Goal: Submit feedback/report problem

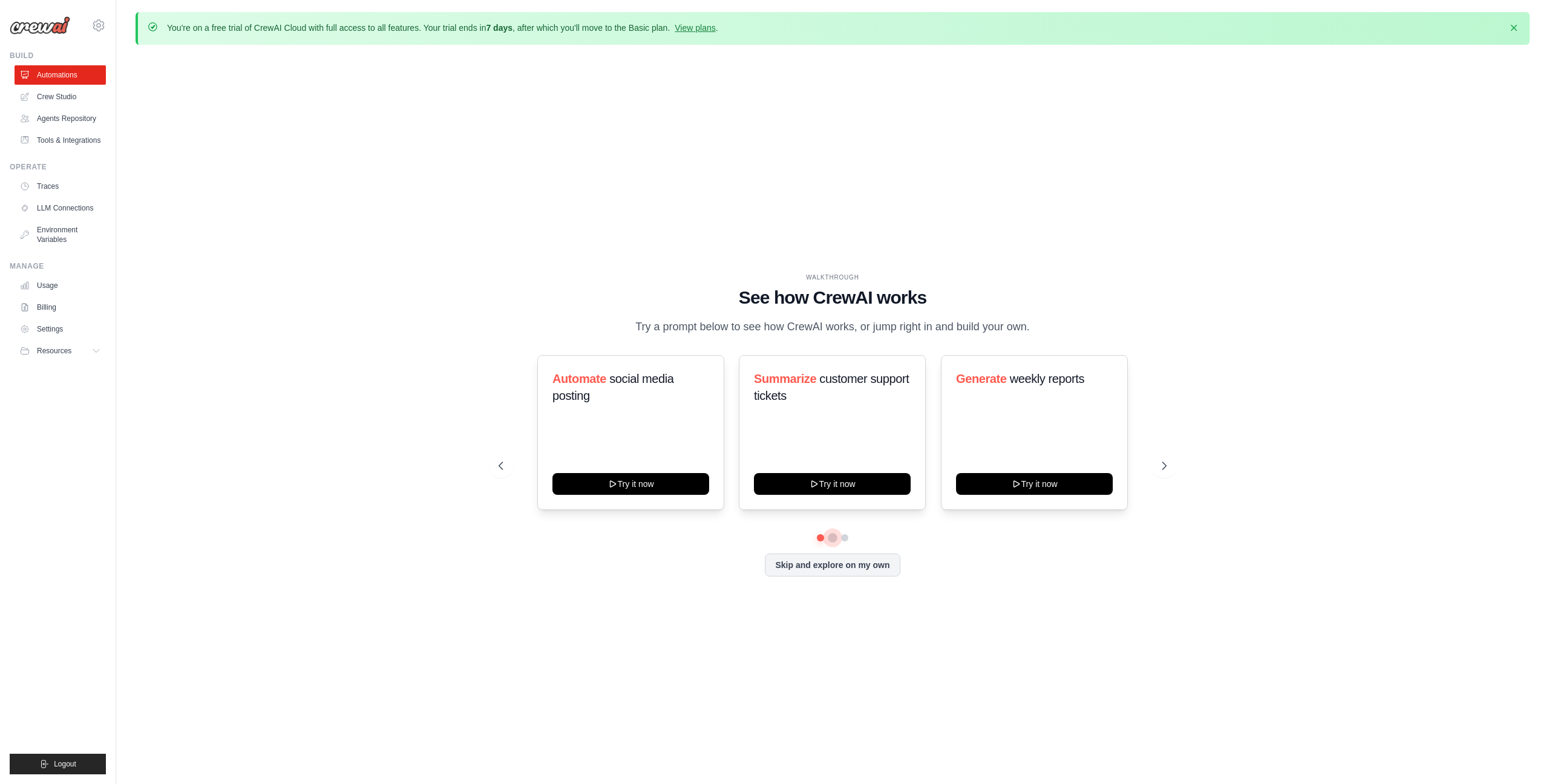
click at [831, 538] on button at bounding box center [833, 538] width 10 height 10
click at [844, 539] on button at bounding box center [844, 538] width 10 height 10
click at [832, 536] on button at bounding box center [833, 537] width 9 height 9
click at [874, 484] on button "Try it now" at bounding box center [832, 483] width 156 height 22
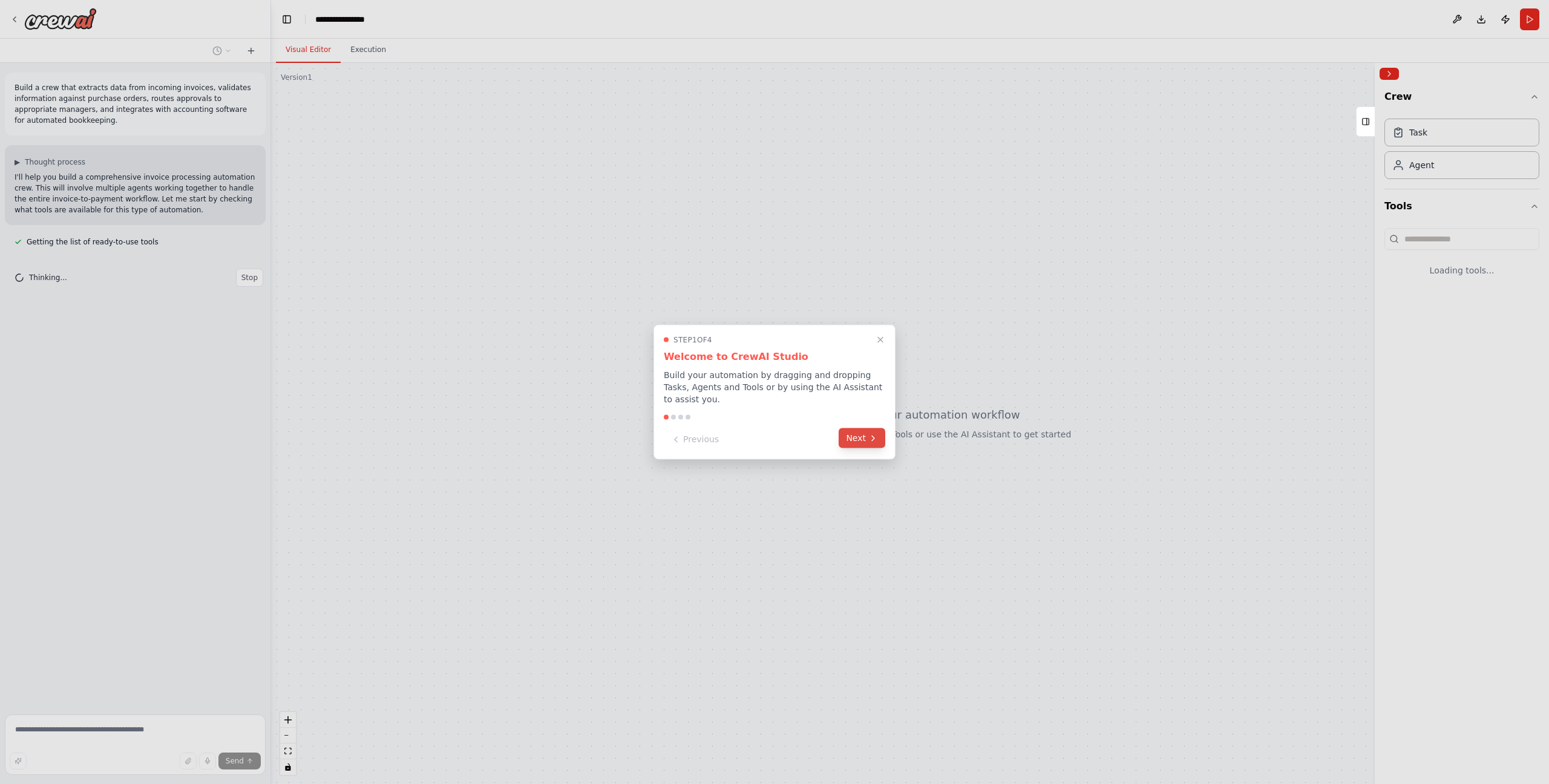
click at [861, 442] on button "Next" at bounding box center [861, 438] width 46 height 20
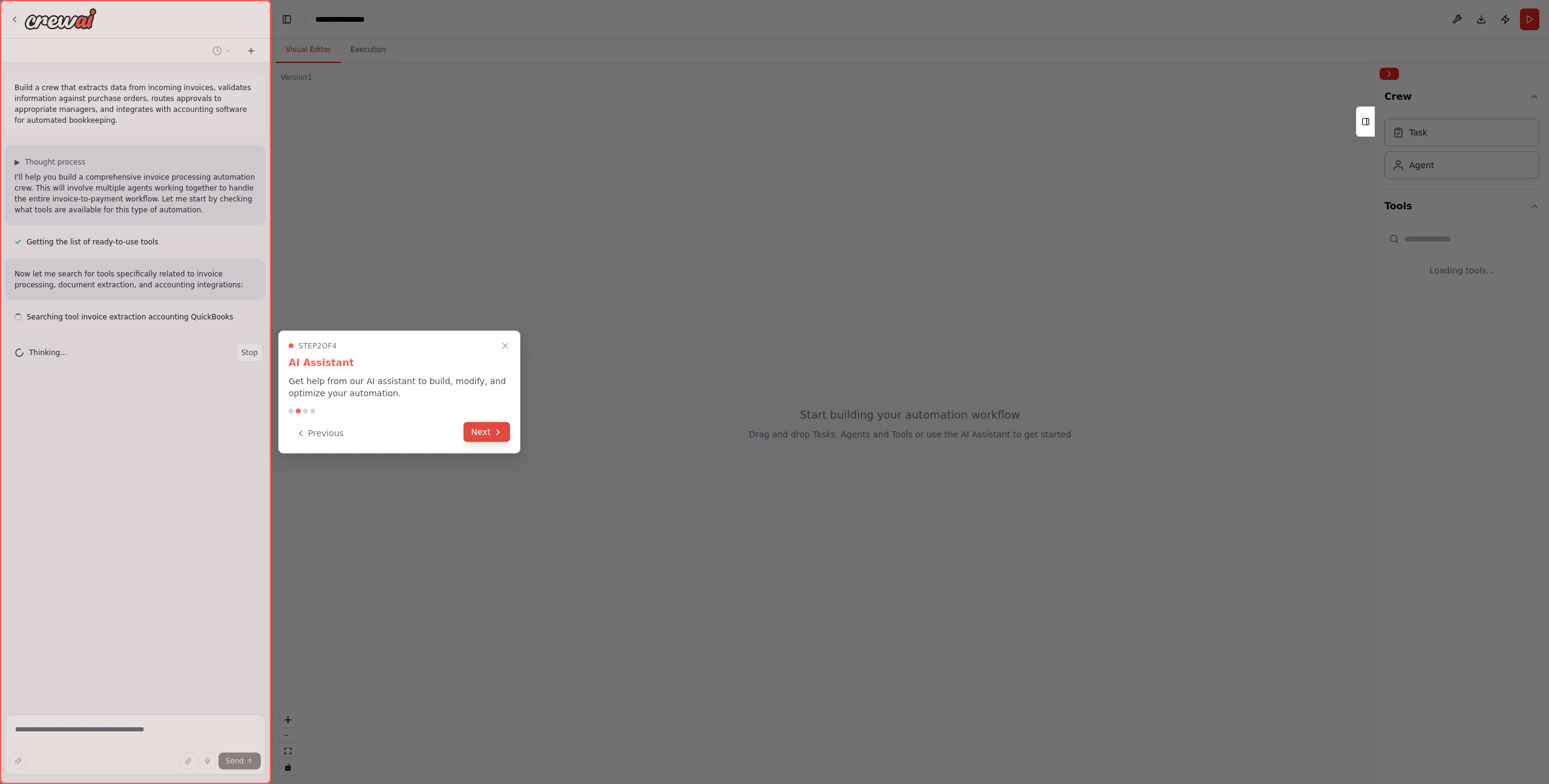
click at [486, 436] on button "Next" at bounding box center [486, 432] width 46 height 20
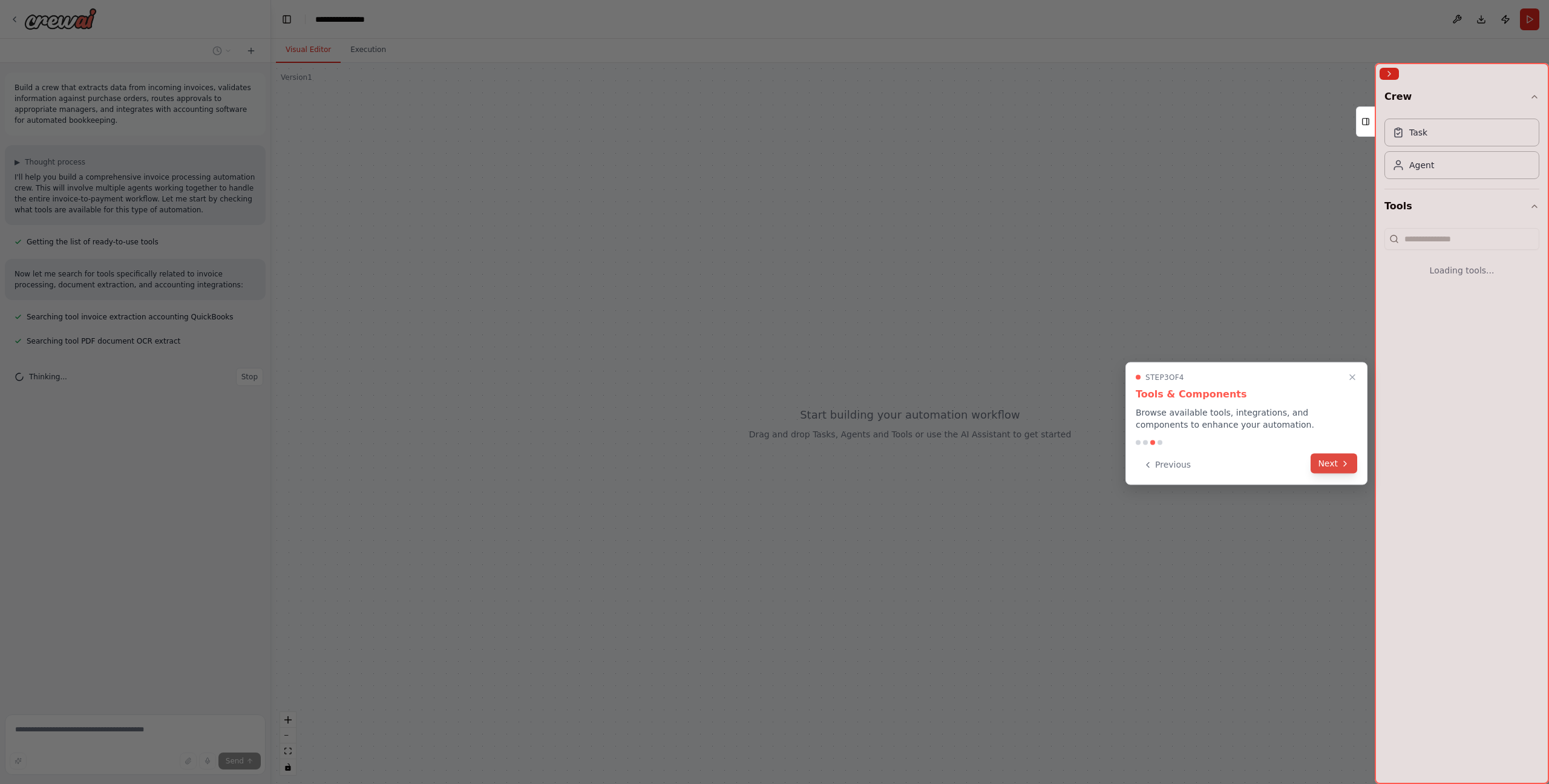
click at [1329, 461] on button "Next" at bounding box center [1333, 463] width 46 height 20
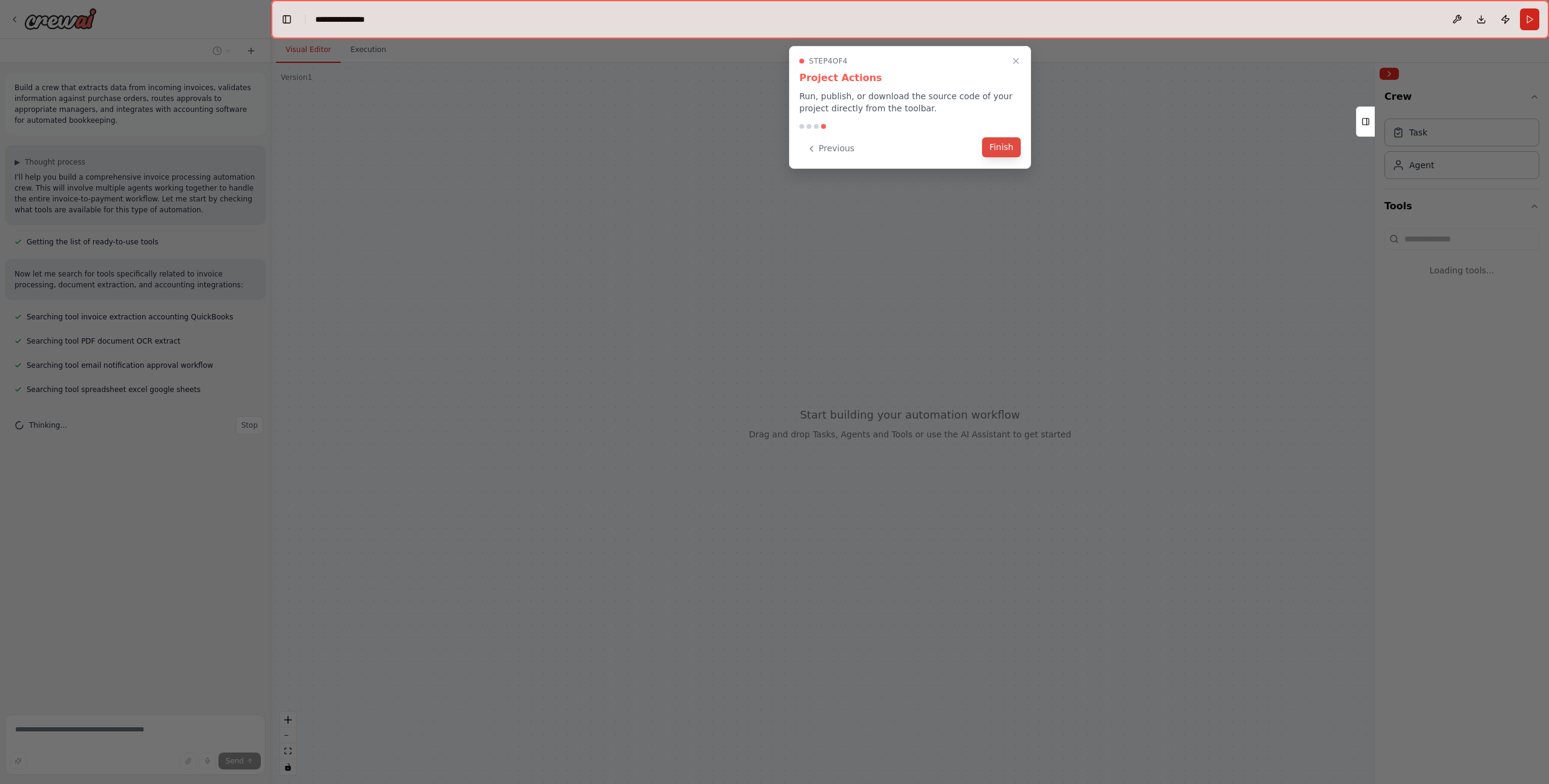
click at [1001, 151] on button "Finish" at bounding box center [1001, 148] width 38 height 20
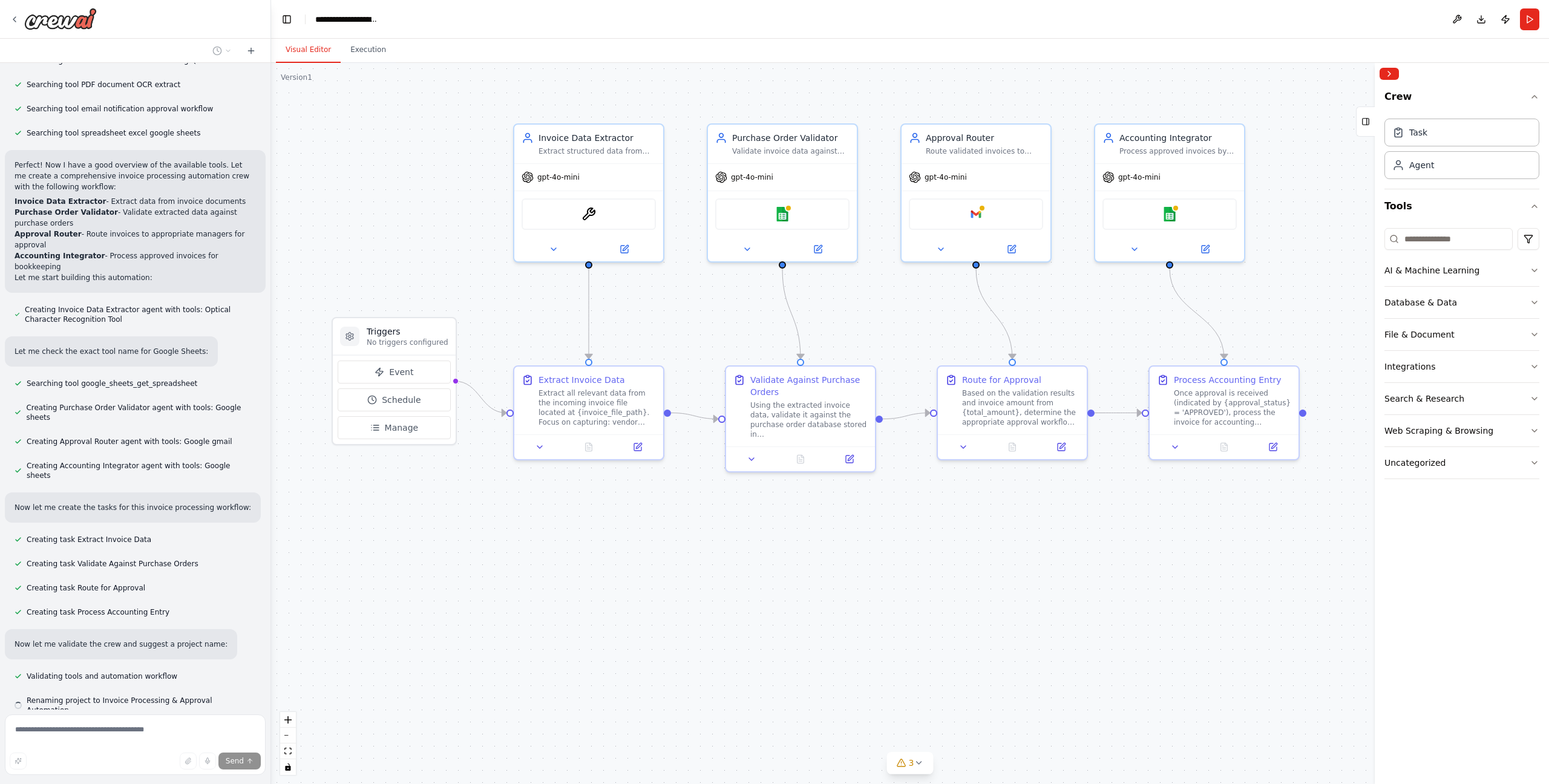
scroll to position [280, 0]
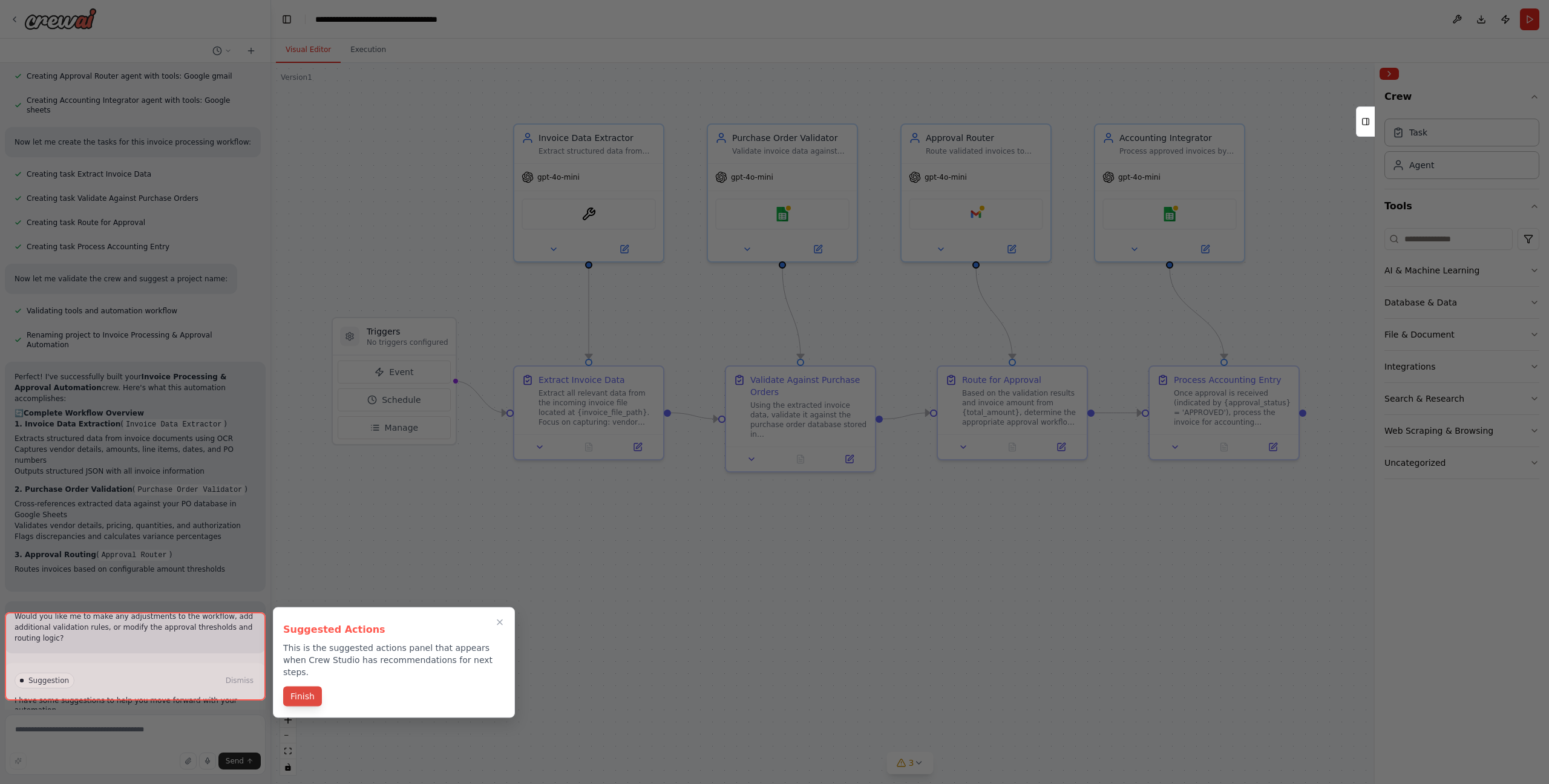
click at [307, 687] on button "Finish" at bounding box center [302, 696] width 38 height 20
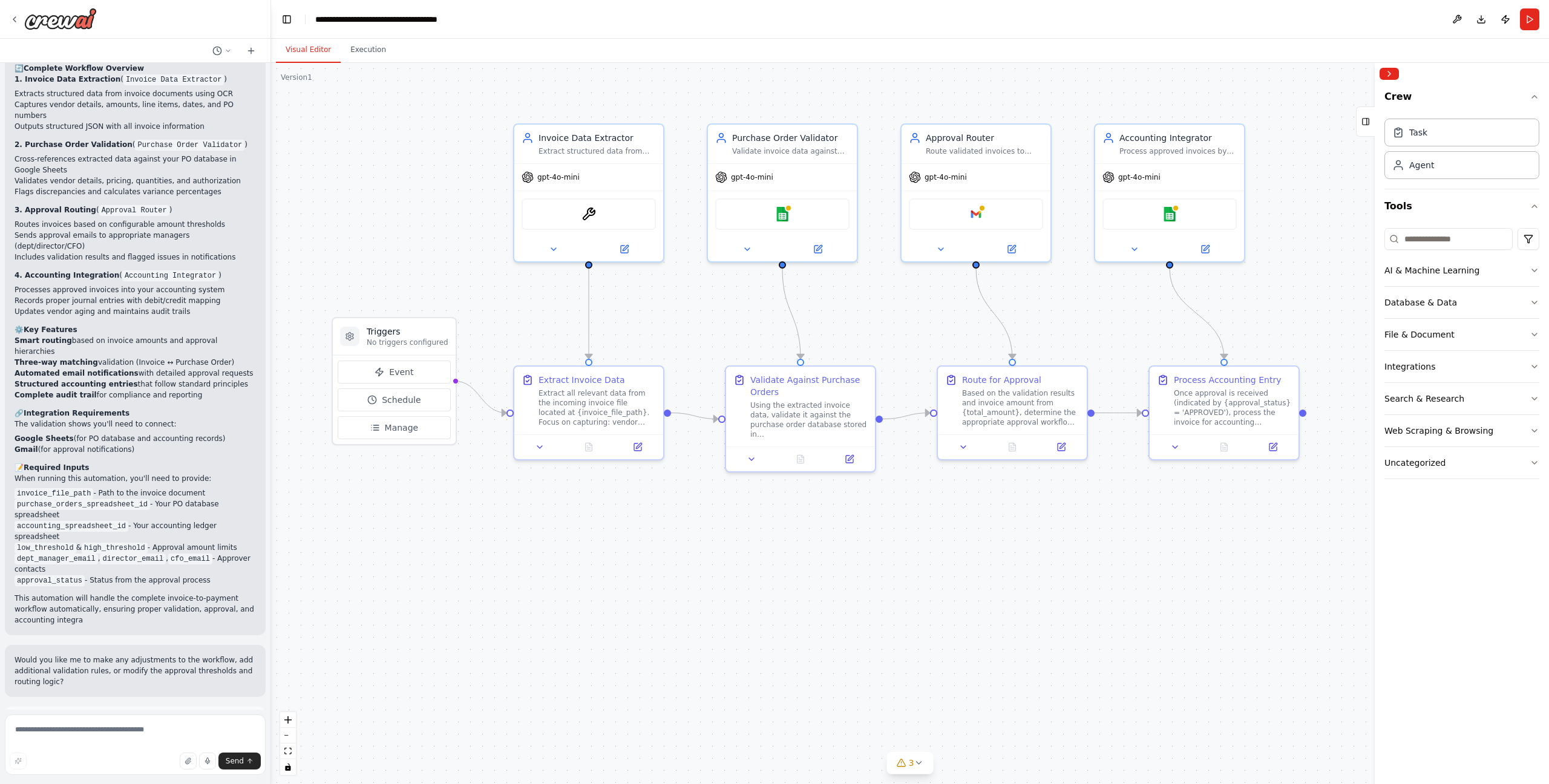
scroll to position [977, 0]
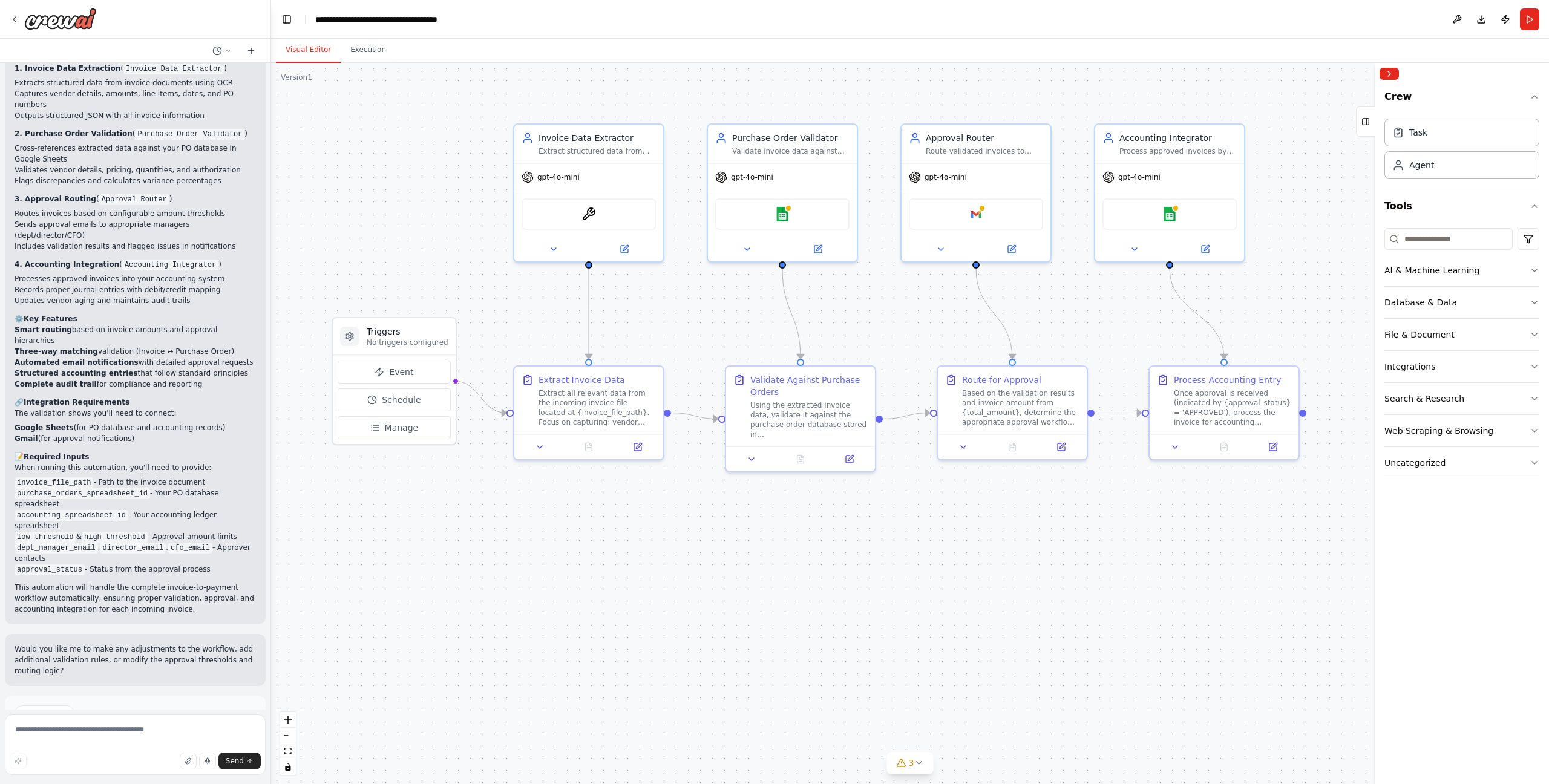
click at [250, 52] on icon at bounding box center [251, 51] width 10 height 10
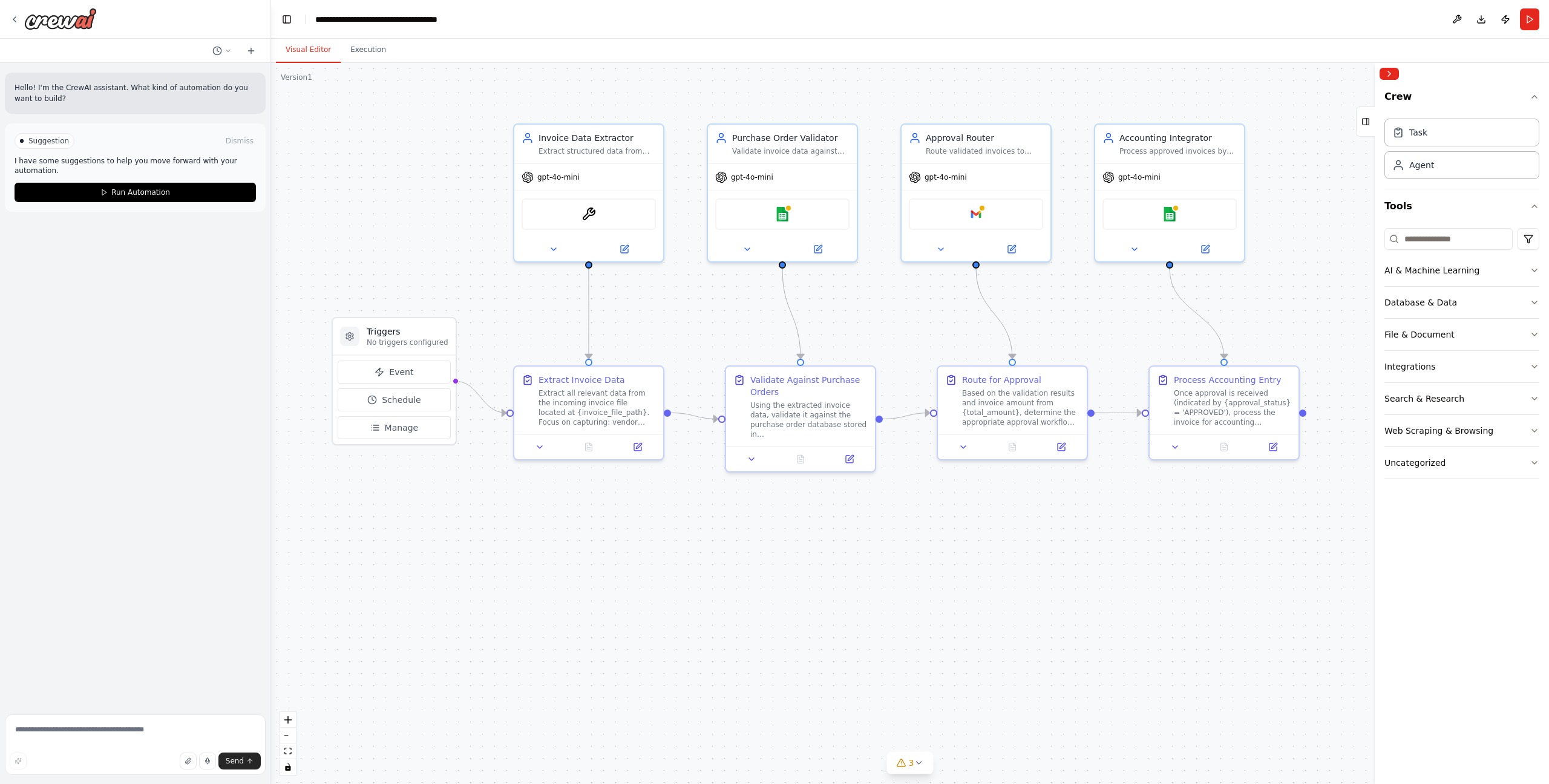
scroll to position [0, 0]
click at [169, 732] on textarea at bounding box center [135, 744] width 261 height 60
type textarea "**********"
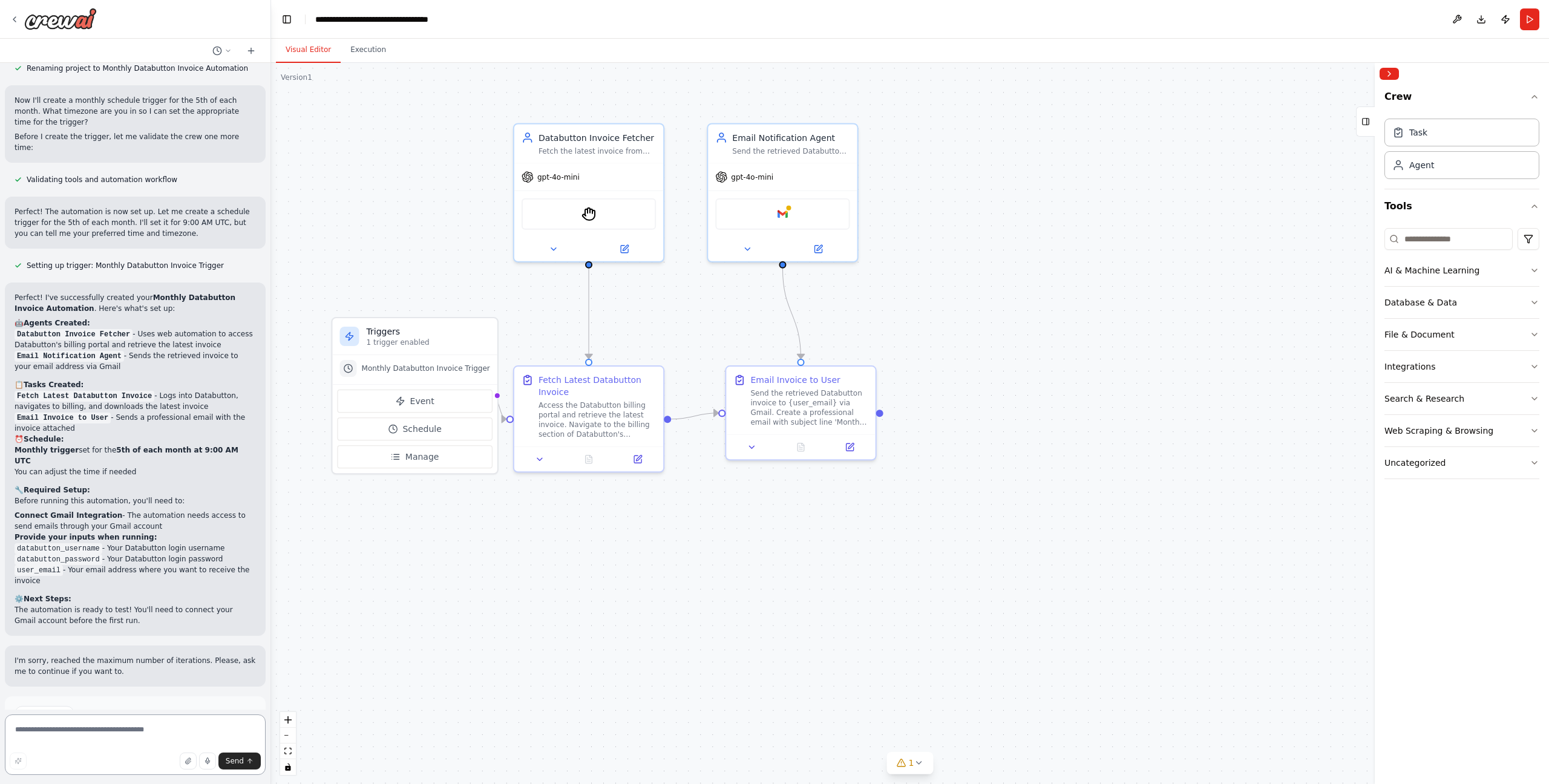
scroll to position [1572, 0]
click at [106, 728] on textarea at bounding box center [135, 744] width 261 height 60
type textarea "**********"
click at [236, 760] on span "Send" at bounding box center [234, 760] width 18 height 10
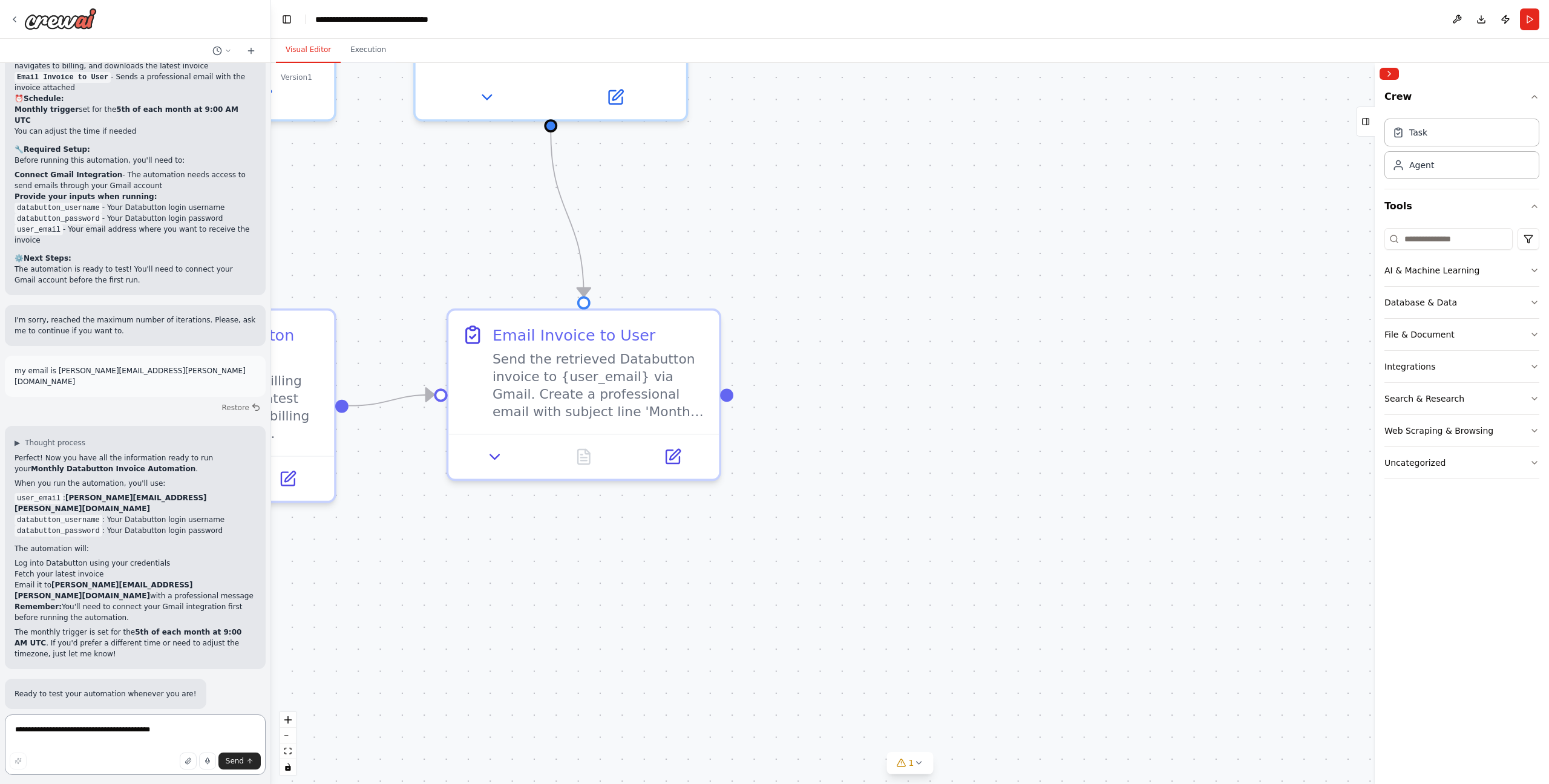
scroll to position [0, 0]
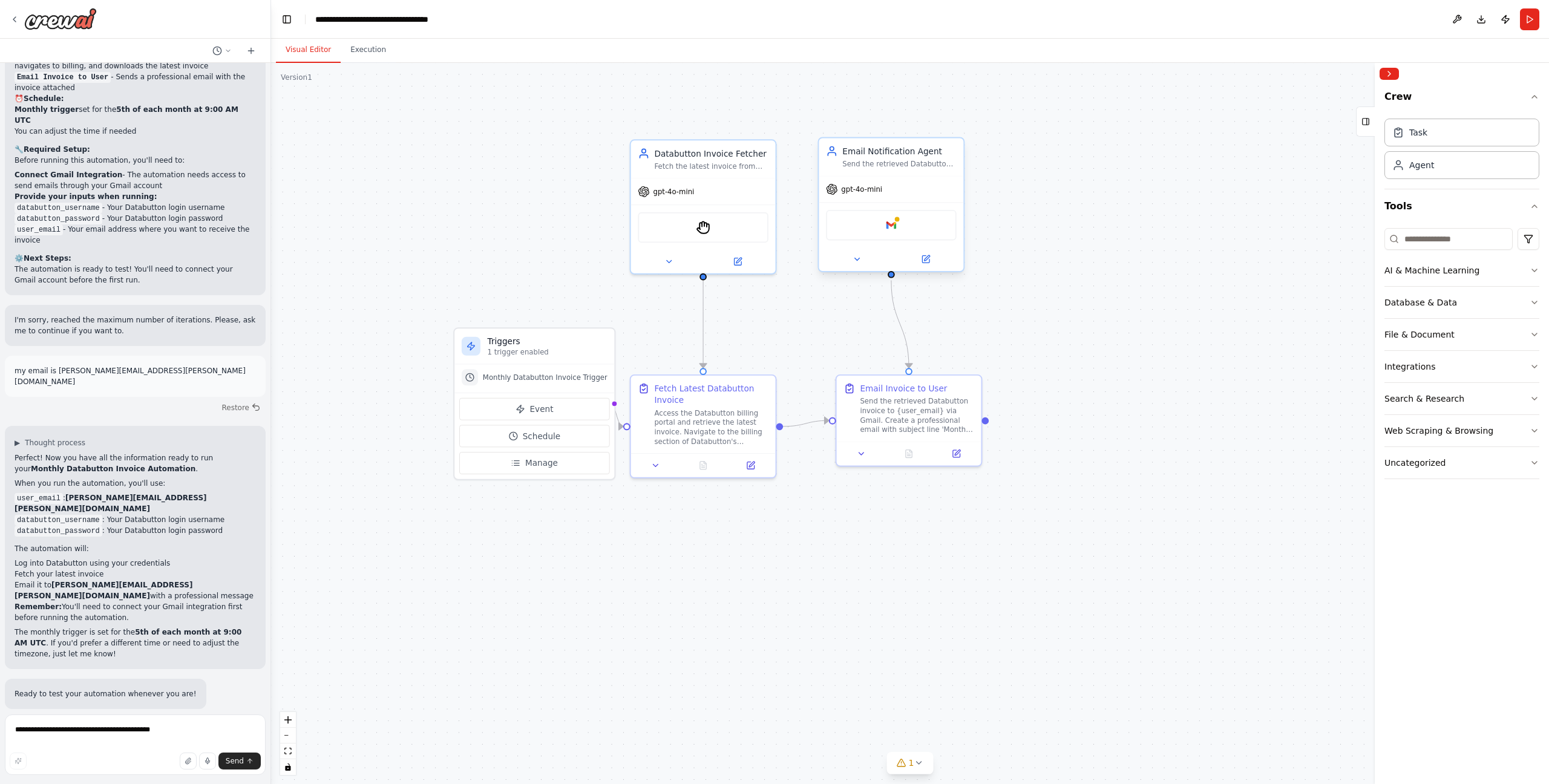
click at [854, 224] on div "Google gmail" at bounding box center [891, 224] width 131 height 30
click at [866, 223] on div "Google gmail" at bounding box center [891, 224] width 131 height 30
click at [893, 225] on img at bounding box center [891, 225] width 14 height 14
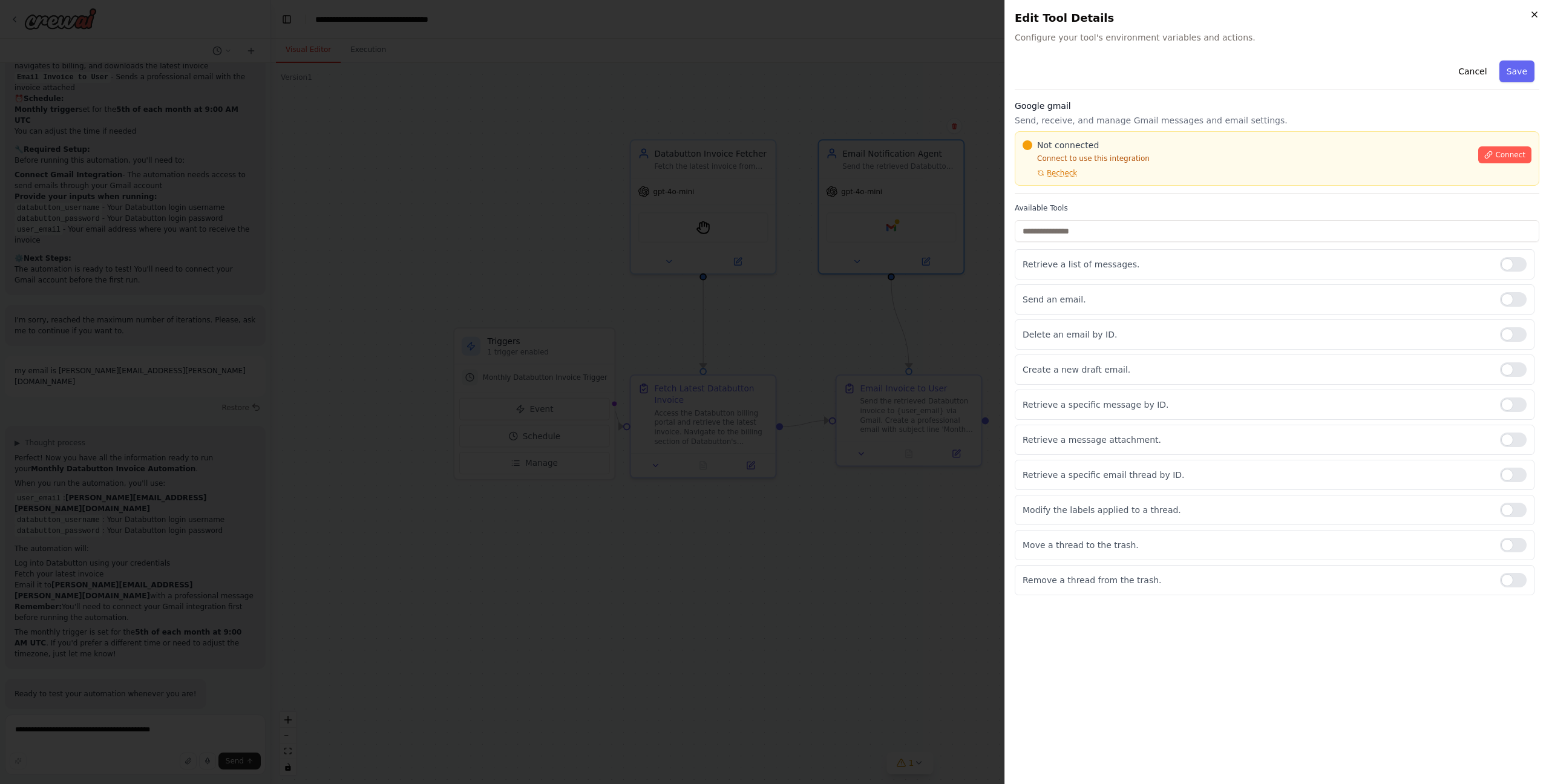
click at [1533, 16] on icon "button" at bounding box center [1534, 15] width 10 height 10
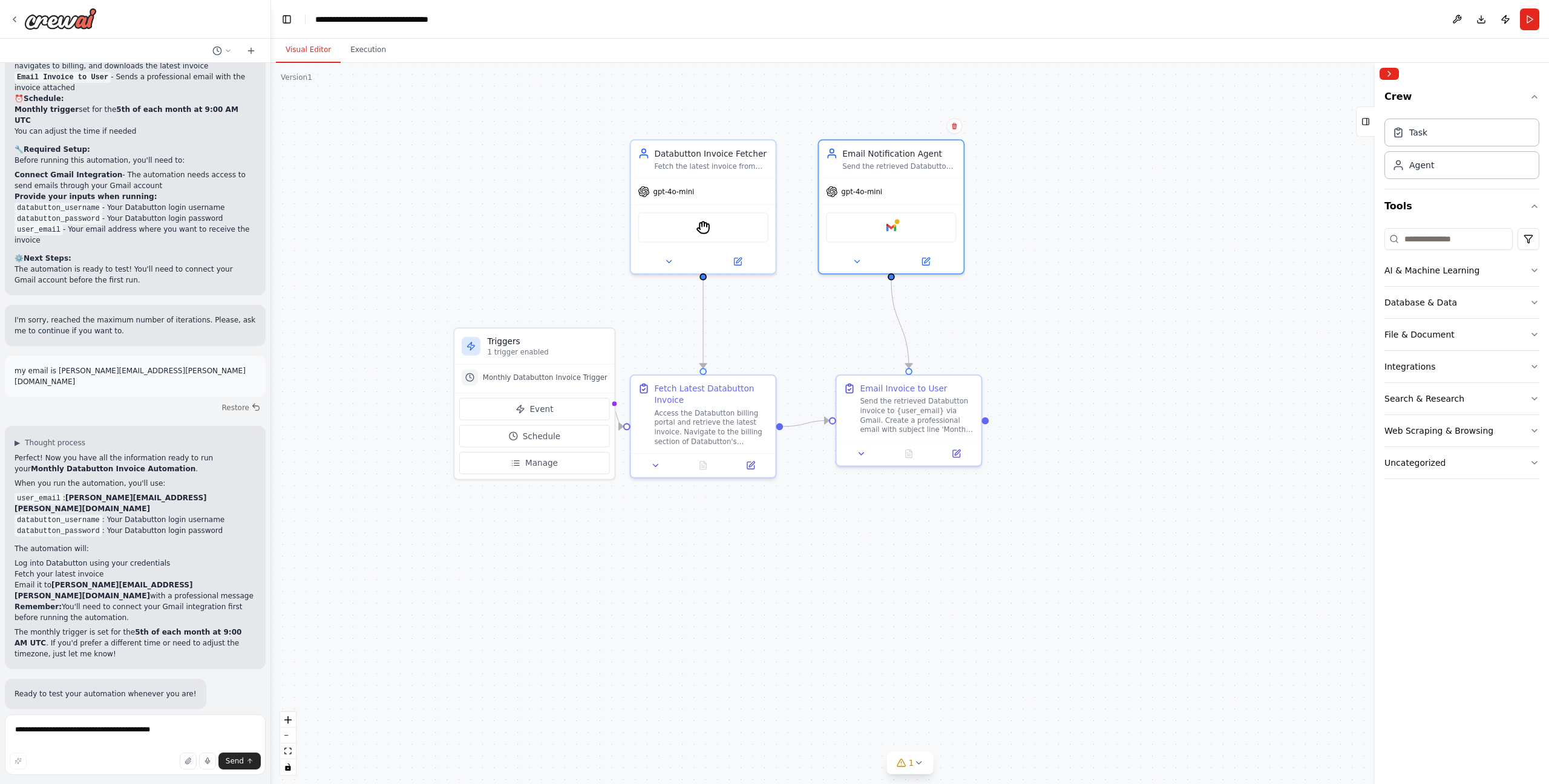
scroll to position [1913, 0]
